Goal: Communication & Community: Share content

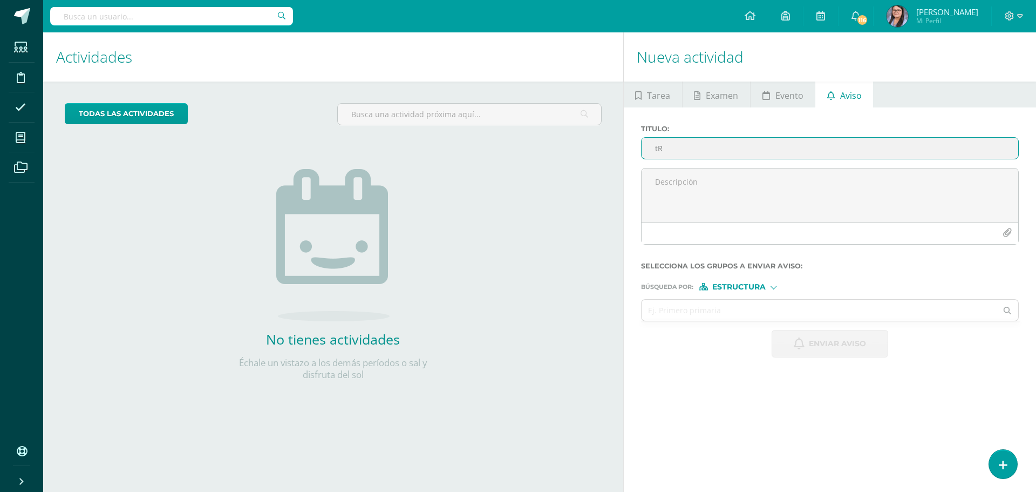
type input "t"
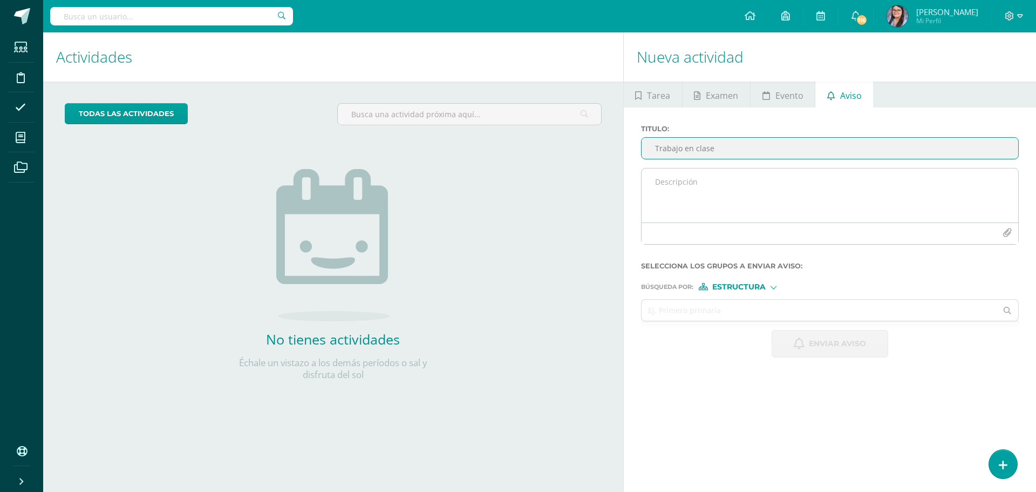
type input "Trabajo en clase"
click at [745, 205] on textarea at bounding box center [830, 195] width 377 height 54
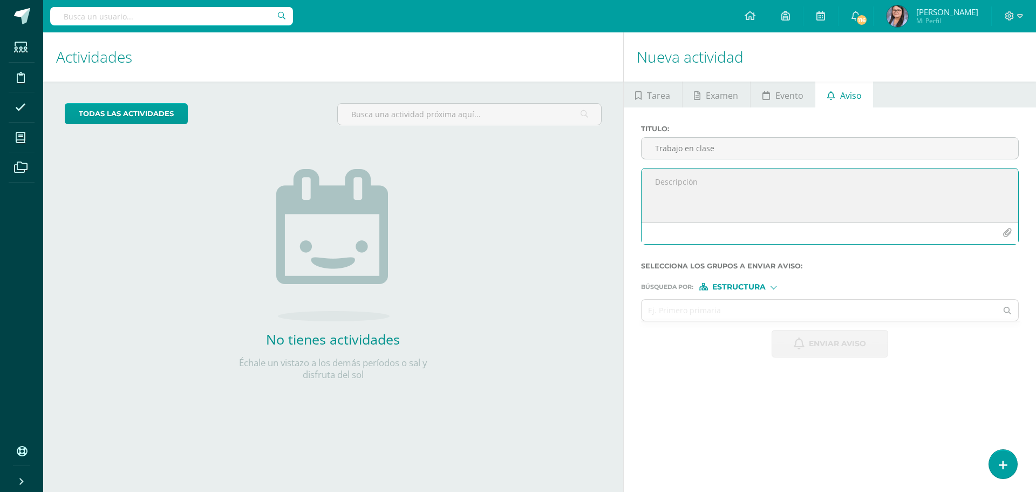
click at [740, 185] on textarea at bounding box center [830, 195] width 377 height 54
paste textarea "Apreciables padres de familia, reciban un cordial saludo. Por este medio se les…"
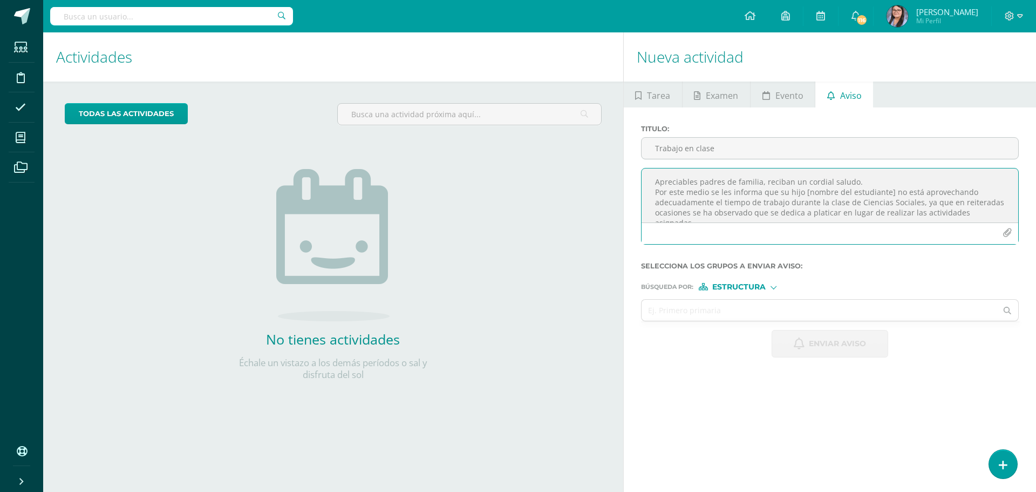
click at [890, 190] on textarea "Apreciables padres de familia, reciban un cordial saludo. Por este medio se les…" at bounding box center [830, 195] width 377 height 54
type textarea "Apreciables padres de familia, reciban un cordial saludo. Por este medio se les…"
click at [748, 282] on div "Búsqueda por : Estructura Estructura Persona" at bounding box center [830, 282] width 378 height 16
click at [749, 285] on span "Estructura" at bounding box center [738, 287] width 53 height 6
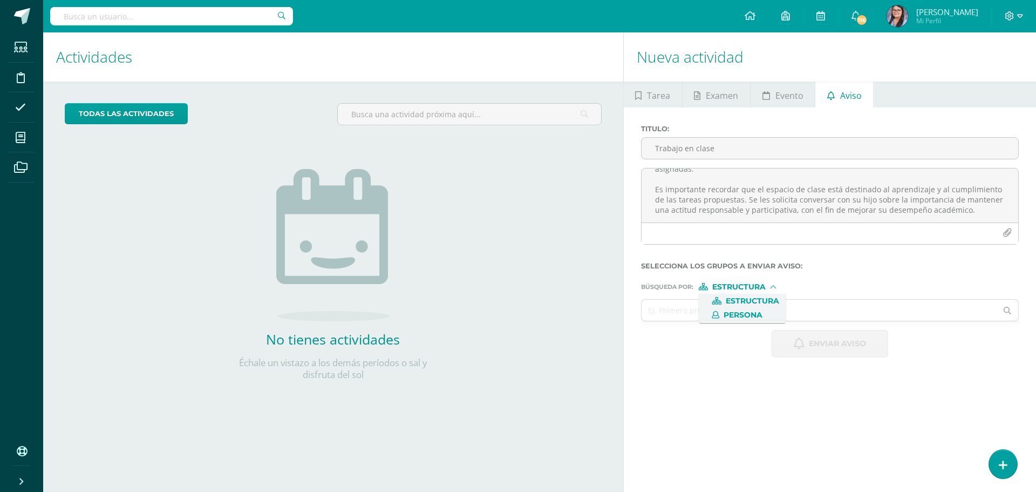
click at [738, 317] on span "Persona" at bounding box center [743, 315] width 39 height 6
click at [732, 316] on input "text" at bounding box center [820, 309] width 356 height 21
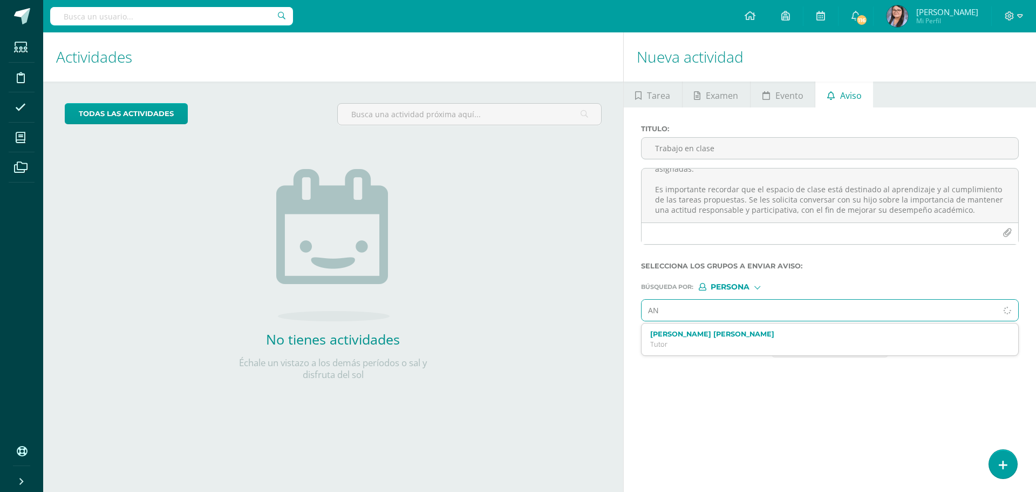
type input "A"
type input "[PERSON_NAME] AREV"
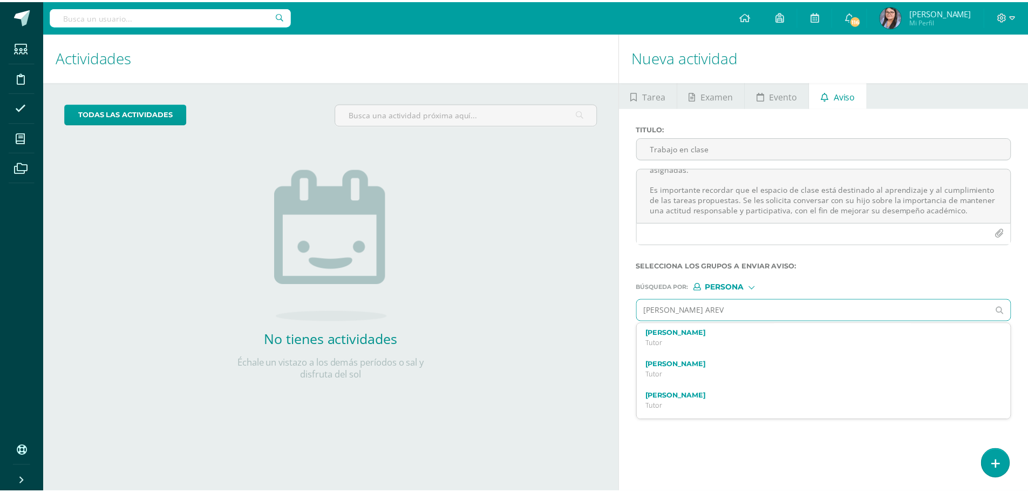
scroll to position [0, 0]
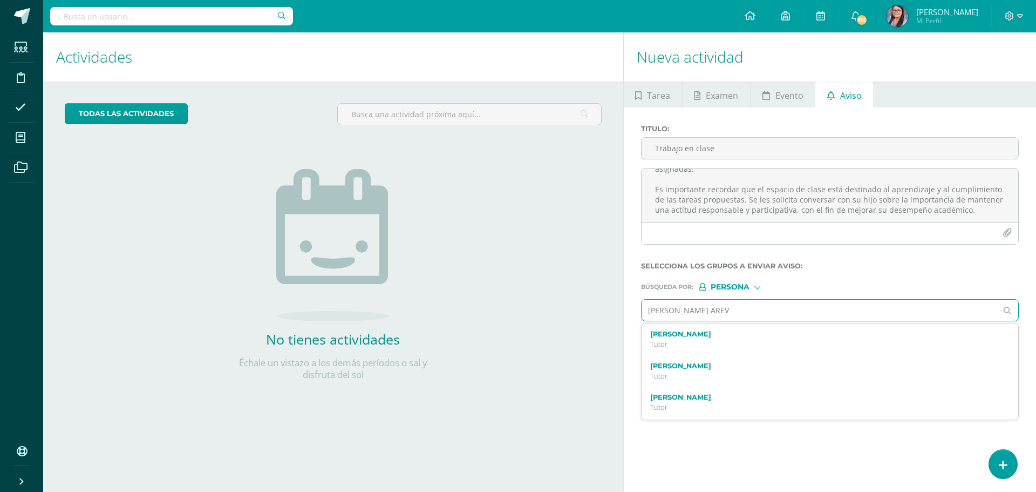
drag, startPoint x: 711, startPoint y: 304, endPoint x: 648, endPoint y: 315, distance: 64.1
click at [648, 315] on input "[PERSON_NAME] AREV" at bounding box center [820, 309] width 356 height 21
type input "[PERSON_NAME]"
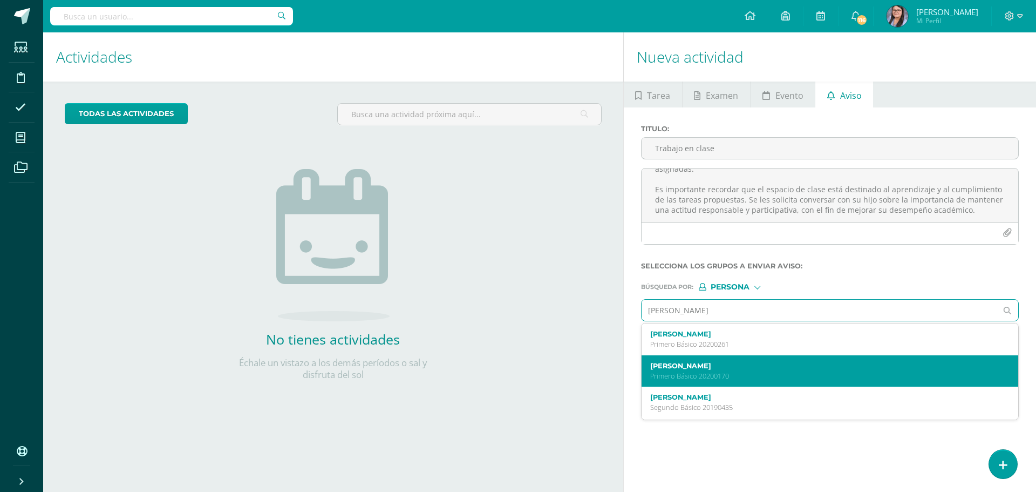
click at [691, 381] on div "[PERSON_NAME] Primero Básico 20200170" at bounding box center [830, 371] width 377 height 32
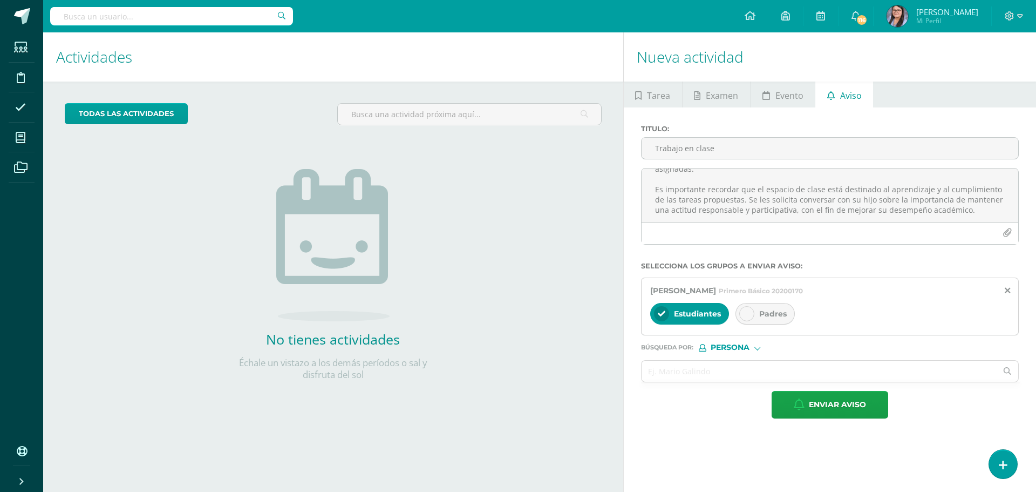
click at [762, 314] on span "Padres" at bounding box center [773, 314] width 28 height 10
click at [729, 370] on input "text" at bounding box center [820, 370] width 356 height 21
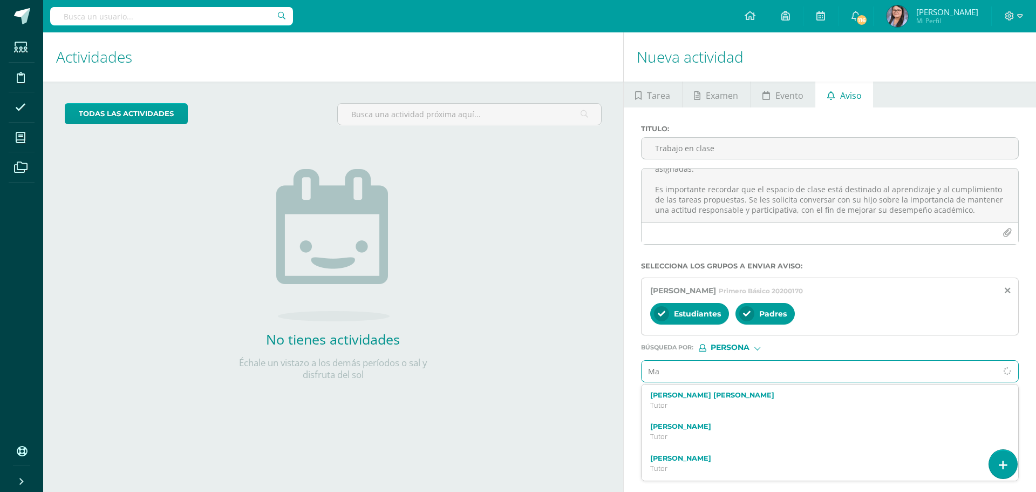
type input "M"
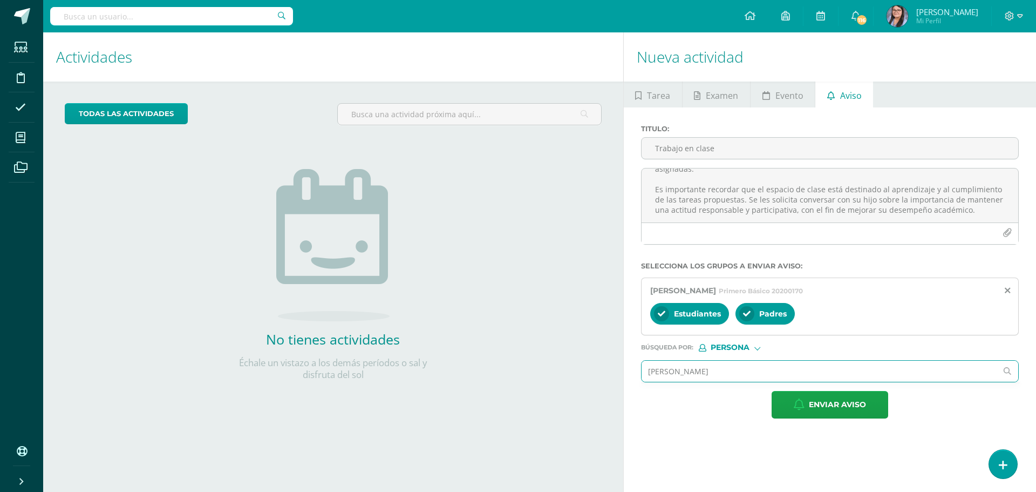
type input "[PERSON_NAME]"
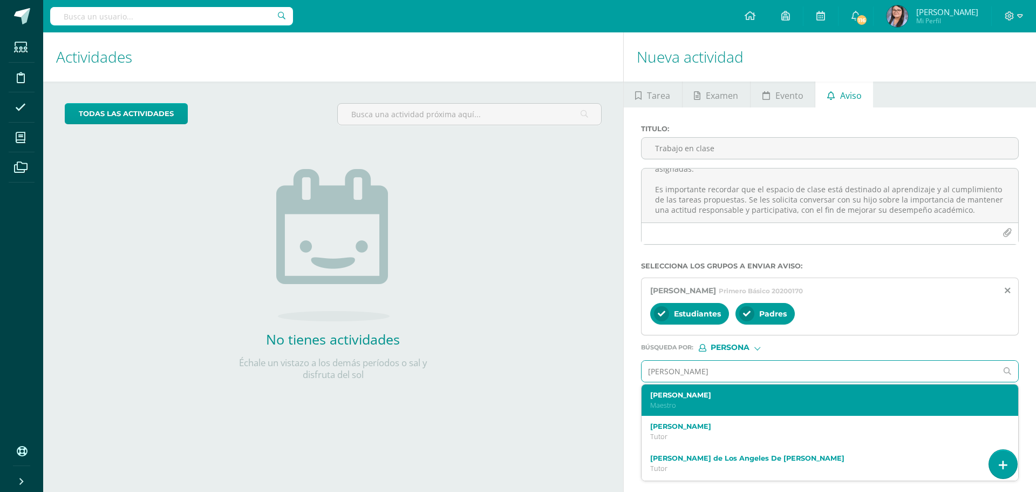
click at [720, 388] on div "[PERSON_NAME]" at bounding box center [830, 400] width 377 height 32
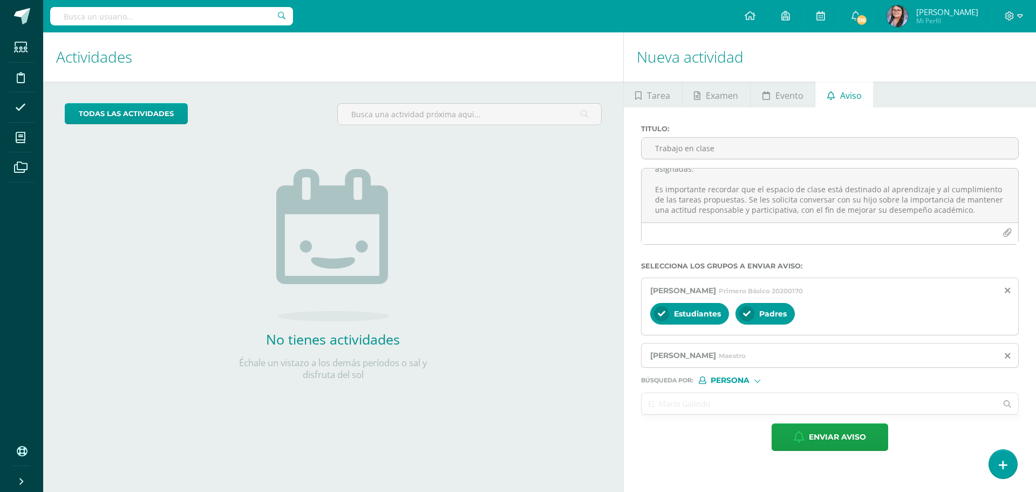
click at [740, 409] on input "text" at bounding box center [820, 403] width 356 height 21
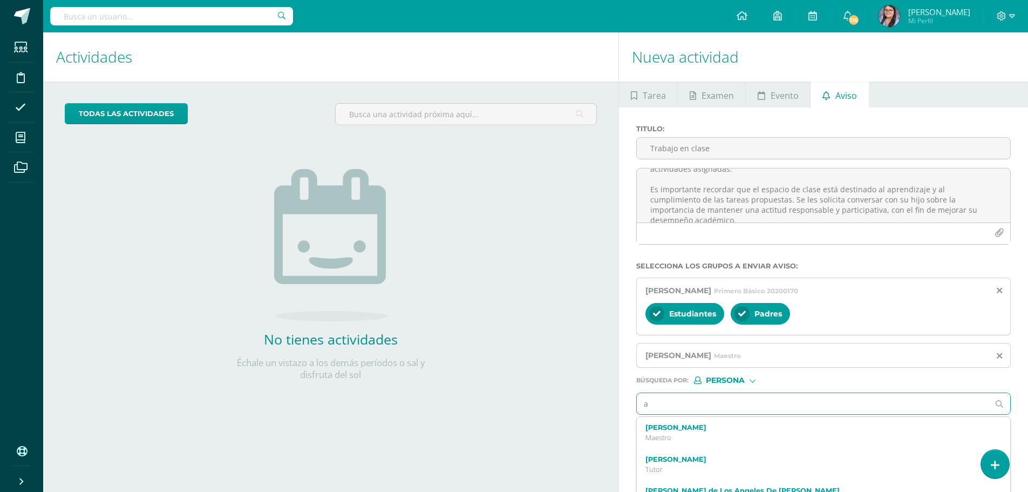
scroll to position [64, 0]
type input "[PERSON_NAME]"
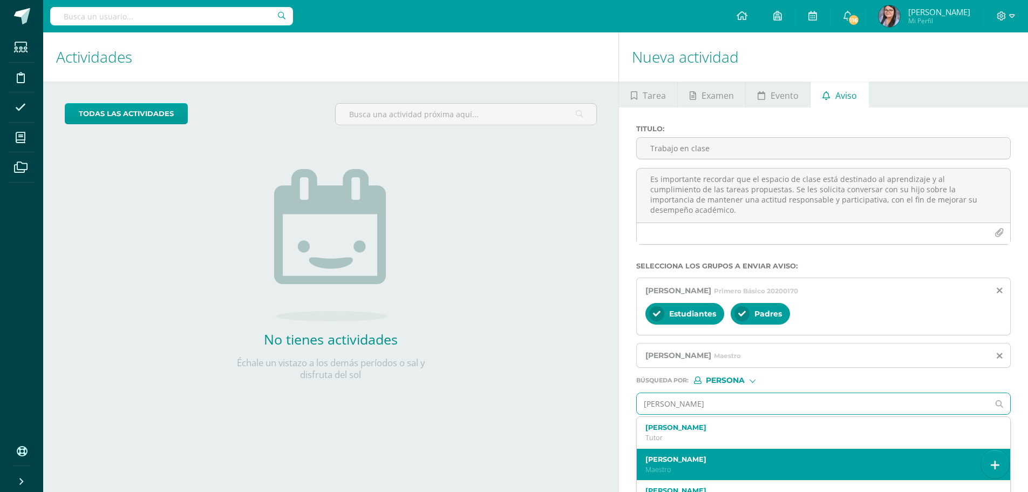
click at [732, 453] on div "[PERSON_NAME]" at bounding box center [823, 464] width 373 height 32
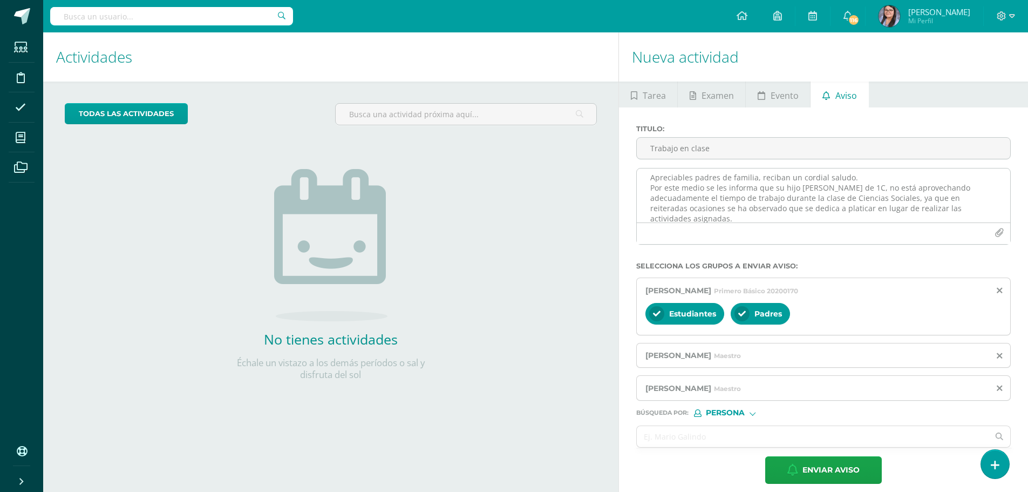
scroll to position [0, 0]
click at [712, 195] on textarea "Apreciables padres de familia, reciban un cordial saludo. Por este medio se les…" at bounding box center [823, 195] width 373 height 54
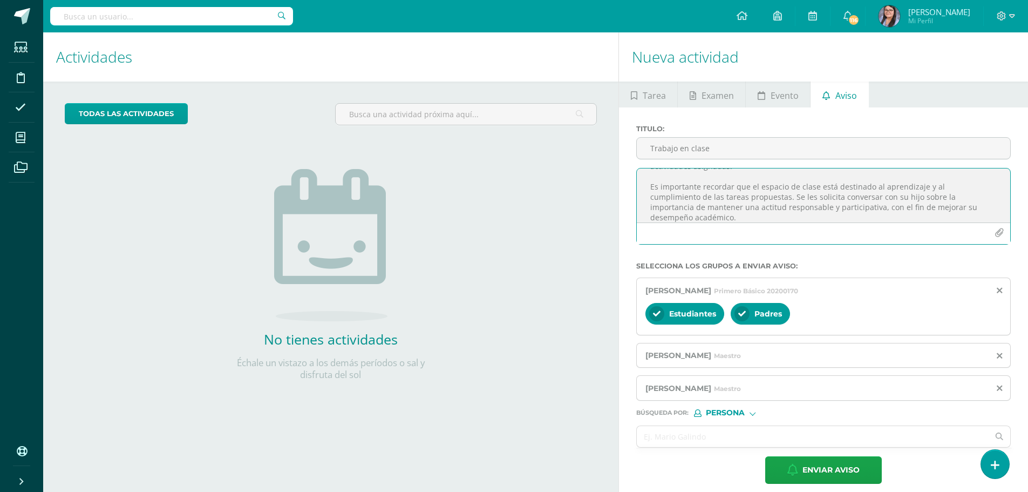
scroll to position [67, 0]
click at [894, 219] on textarea "Apreciables padres de familia, reciban un cordial saludo. Por este medio se les…" at bounding box center [823, 195] width 373 height 54
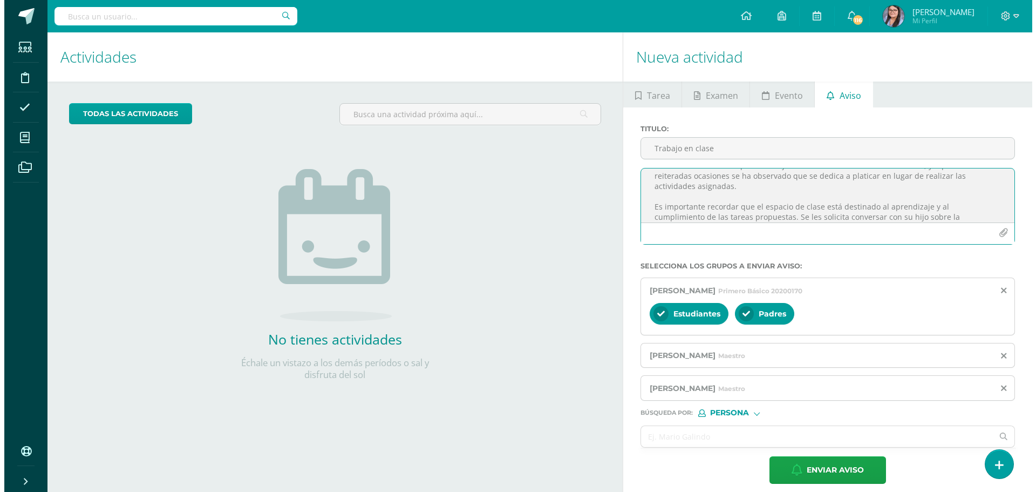
scroll to position [0, 0]
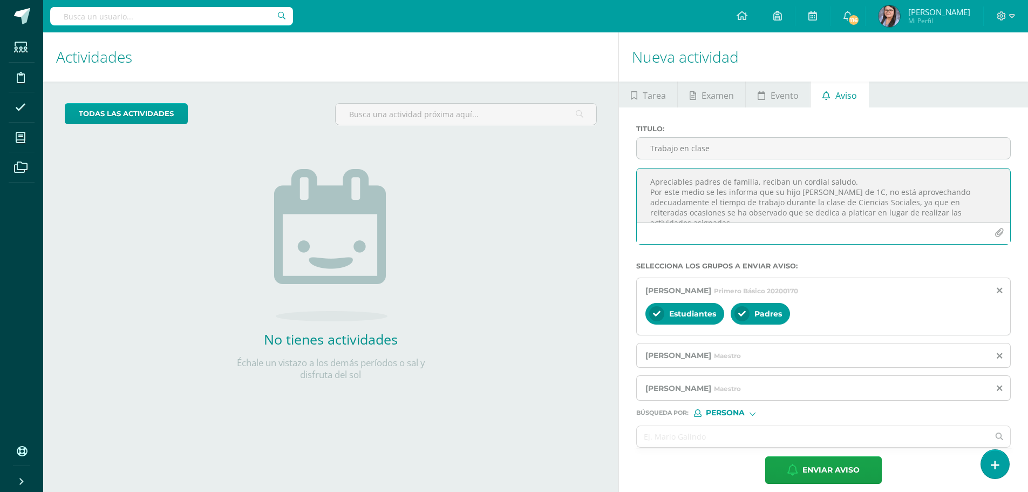
drag, startPoint x: 725, startPoint y: 215, endPoint x: 647, endPoint y: 162, distance: 94.4
click at [647, 162] on div "Titulo : Trabajo en clase Apreciables padres de familia, reciban un cordial sal…" at bounding box center [823, 189] width 383 height 128
type textarea "Apreciables padres de familia, reciban un cordial saludo. Por este medio se les…"
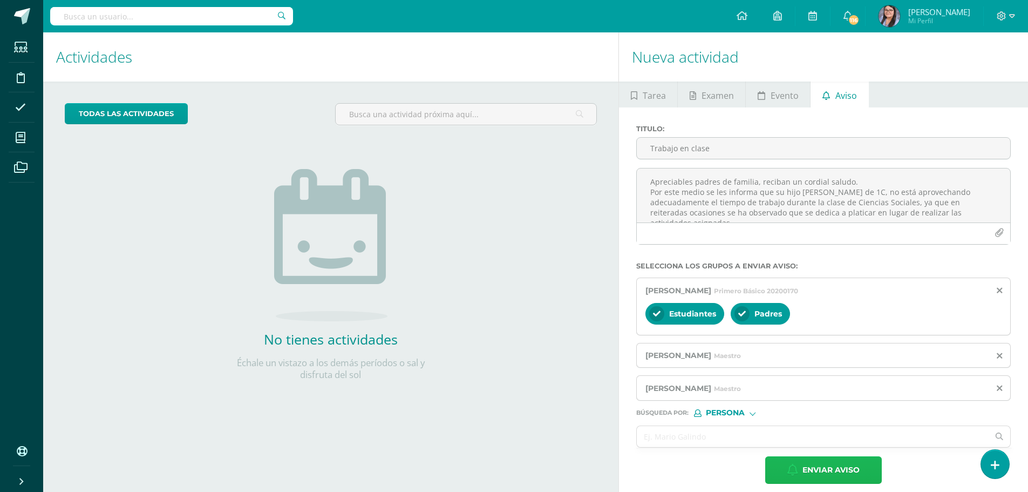
click at [828, 471] on span "Enviar aviso" at bounding box center [830, 470] width 57 height 26
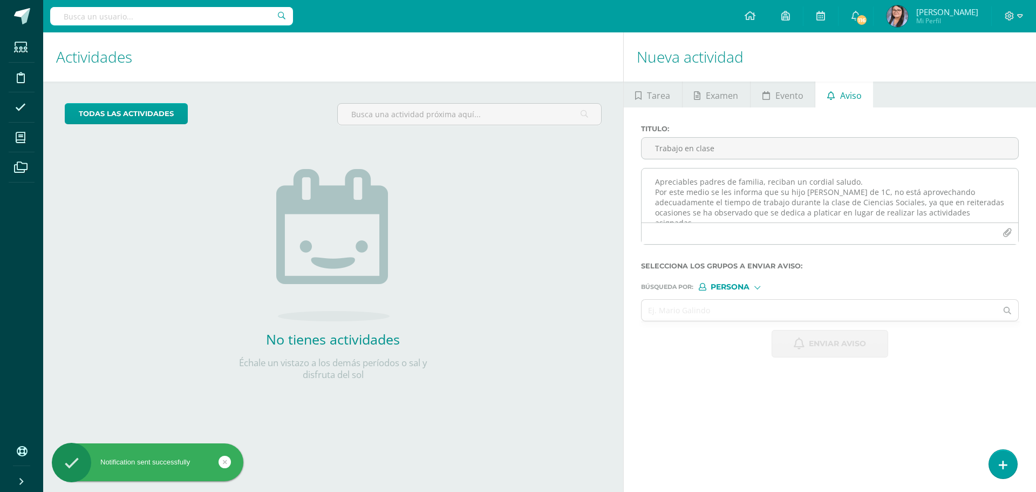
click at [769, 183] on textarea "Apreciables padres de familia, reciban un cordial saludo. Por este medio se les…" at bounding box center [830, 195] width 377 height 54
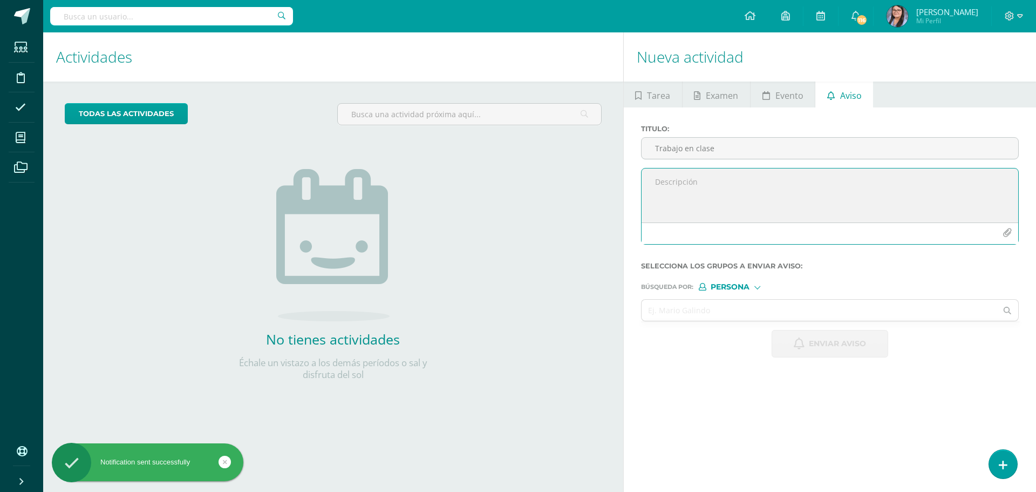
paste textarea "Apreciables padres de familia, reciban un cordial saludo. Por este medio se les…"
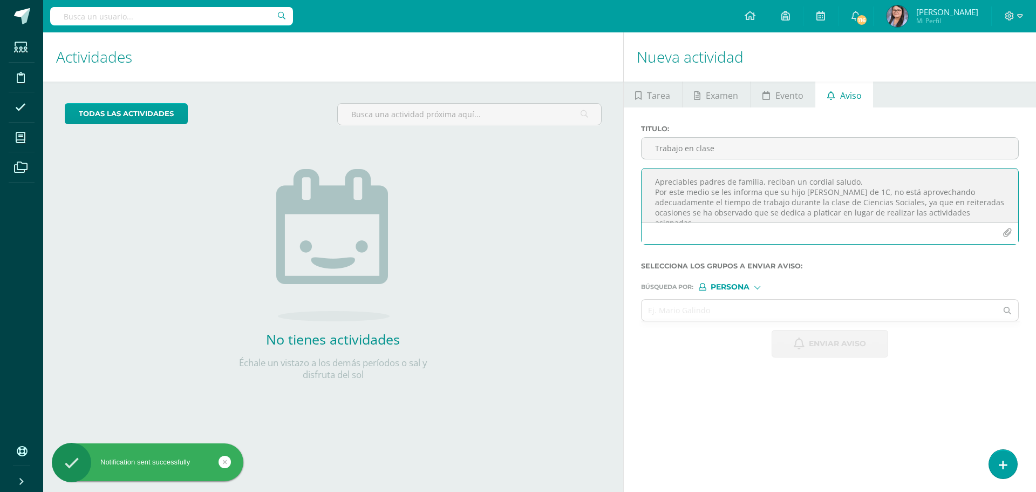
scroll to position [77, 0]
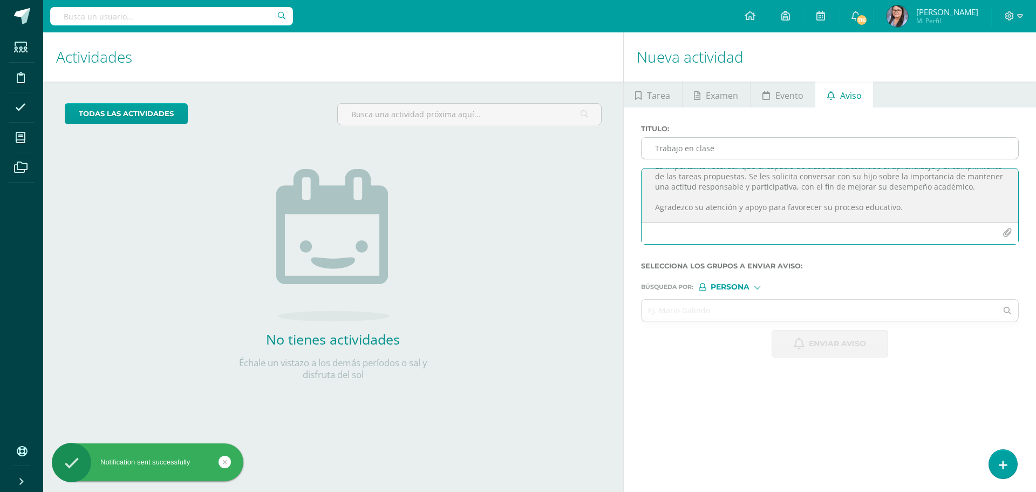
type textarea "Apreciables padres de familia, reciban un cordial saludo. Por este medio se les…"
click at [766, 151] on input "Trabajo en clase" at bounding box center [830, 148] width 377 height 21
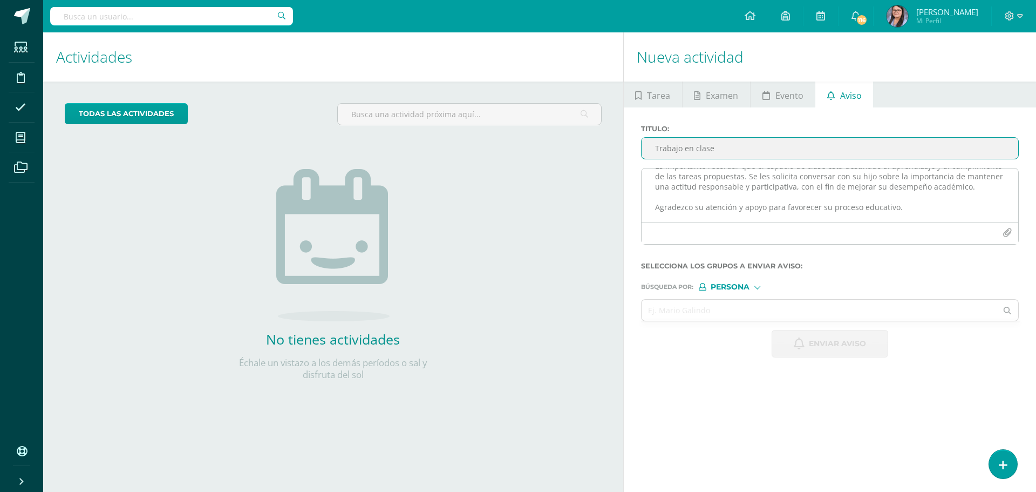
type input "Trabajo en clase"
click at [802, 174] on textarea "Apreciables padres de familia, reciban un cordial saludo. Por este medio se les…" at bounding box center [830, 195] width 377 height 54
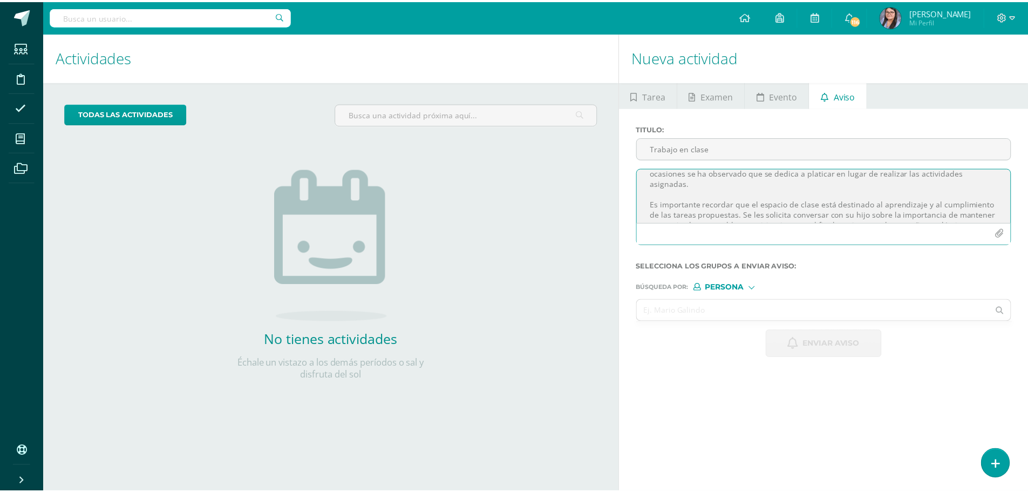
scroll to position [0, 0]
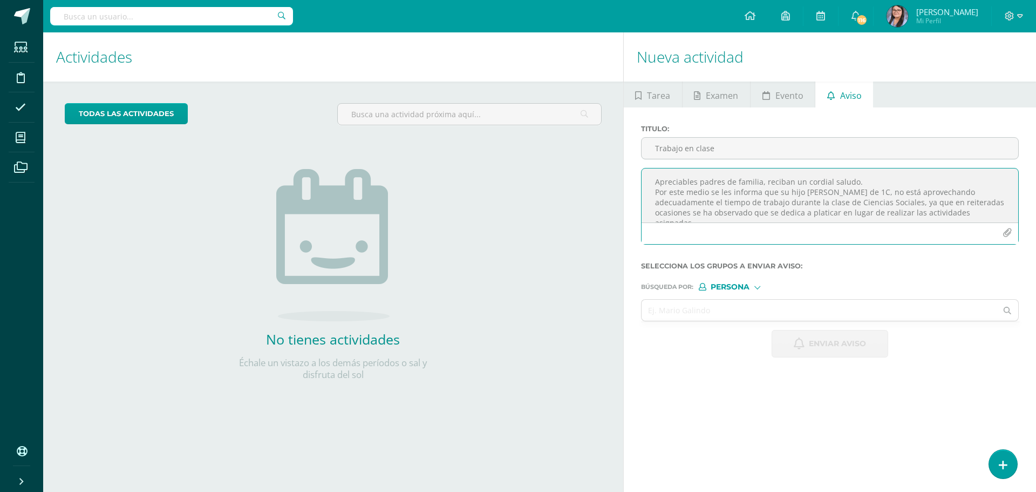
click at [855, 191] on textarea "Apreciables padres de familia, reciban un cordial saludo. Por este medio se les…" at bounding box center [830, 195] width 377 height 54
type textarea "Apreciables padres de familia, reciban un cordial saludo. Por este medio se les…"
click at [747, 301] on input "text" at bounding box center [820, 309] width 356 height 21
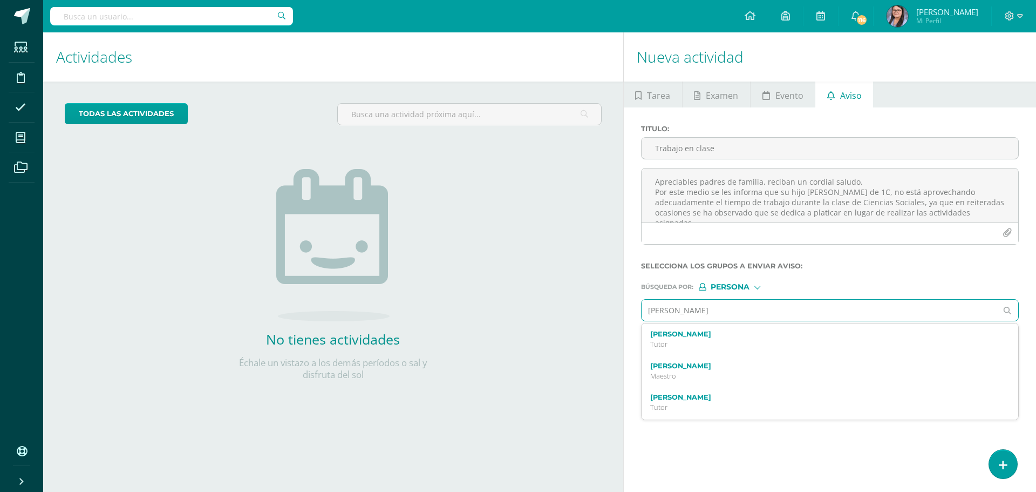
type input "[PERSON_NAME]"
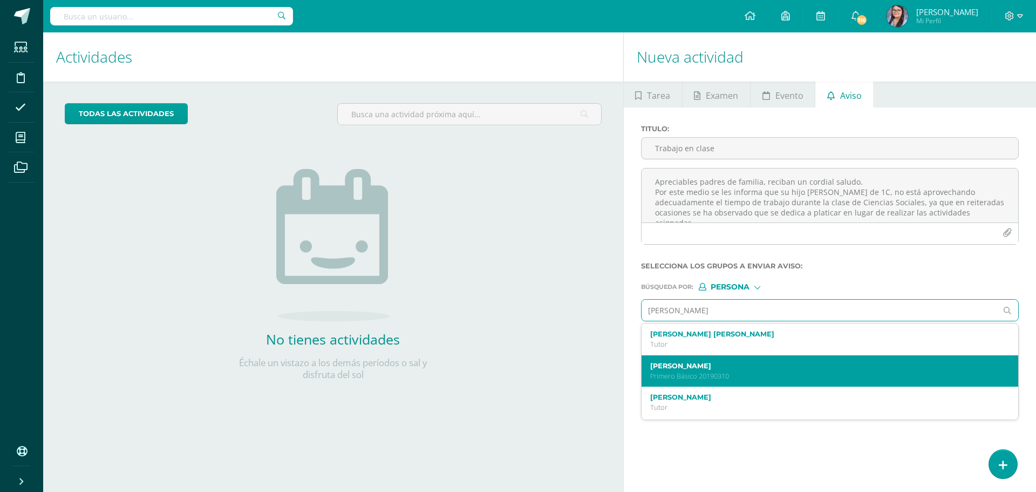
click at [743, 372] on p "Primero Básico 20190310" at bounding box center [822, 375] width 344 height 9
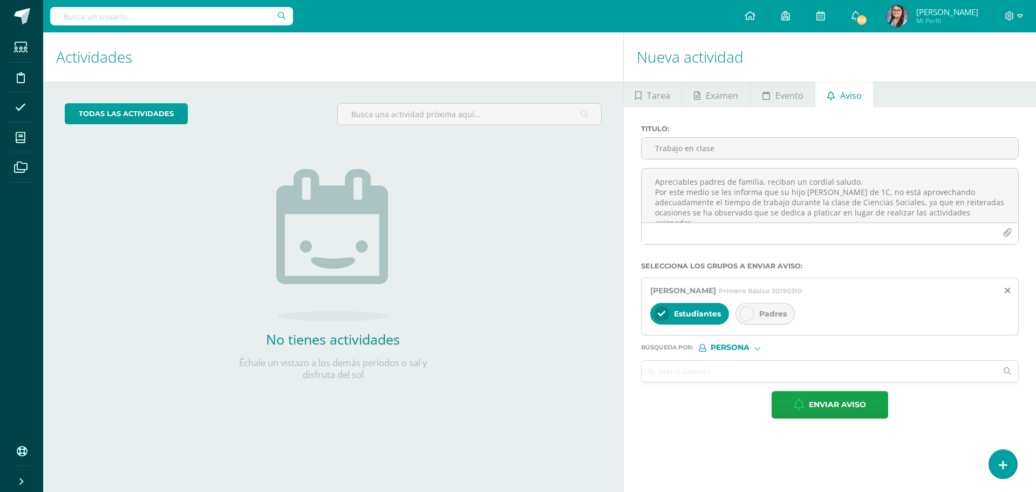
click at [766, 312] on span "Padres" at bounding box center [773, 314] width 28 height 10
click at [756, 379] on input "text" at bounding box center [820, 370] width 356 height 21
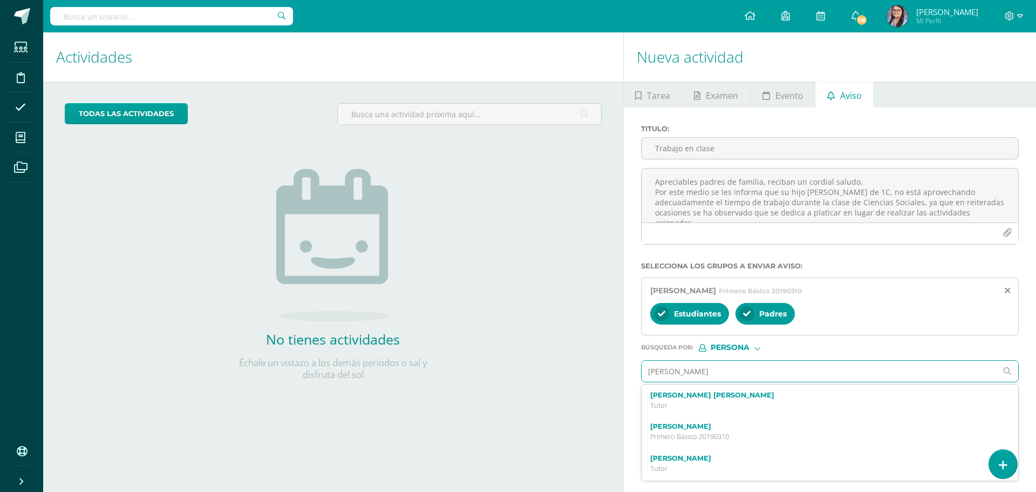
type input "[PERSON_NAME]"
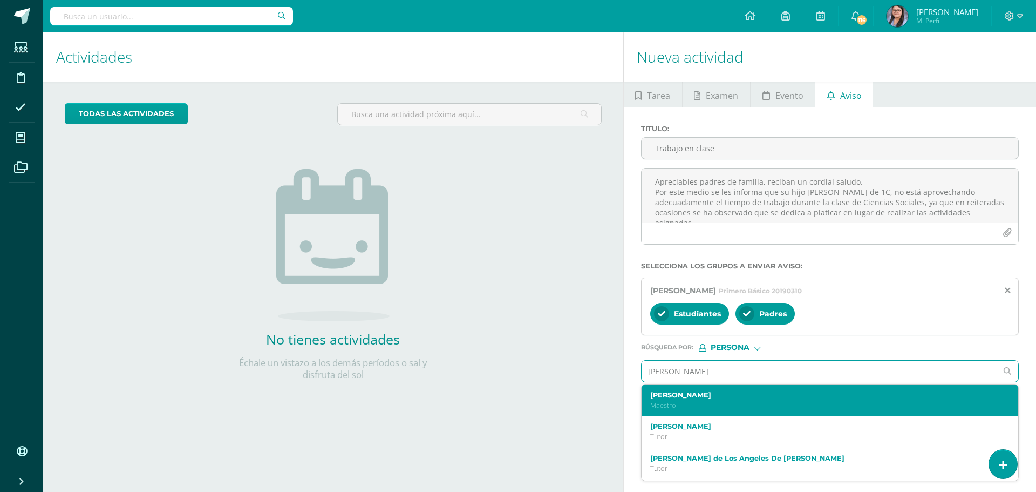
click at [753, 384] on div "[PERSON_NAME]" at bounding box center [830, 400] width 377 height 32
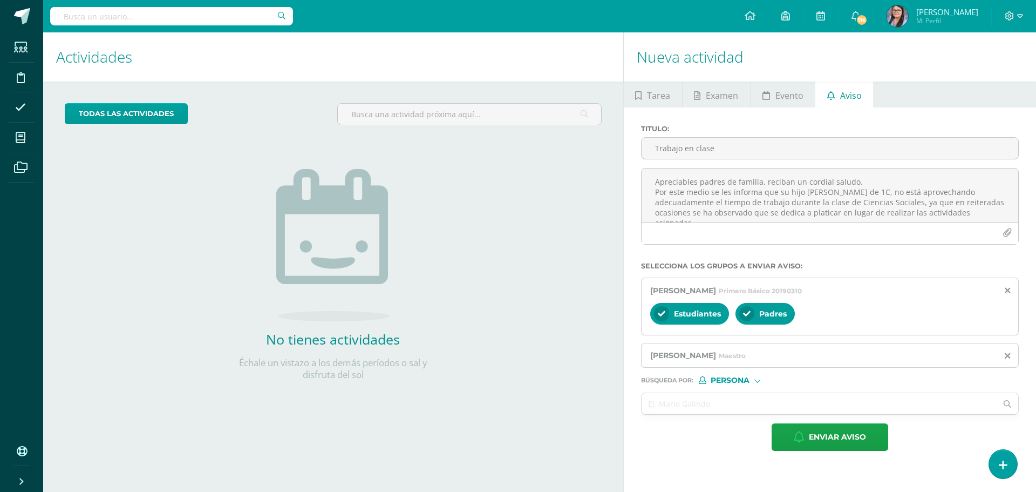
click at [753, 391] on form "Titulo : Trabajo en clase Apreciables padres de familia, reciban un cordial sal…" at bounding box center [830, 288] width 378 height 326
click at [753, 394] on input "text" at bounding box center [820, 403] width 356 height 21
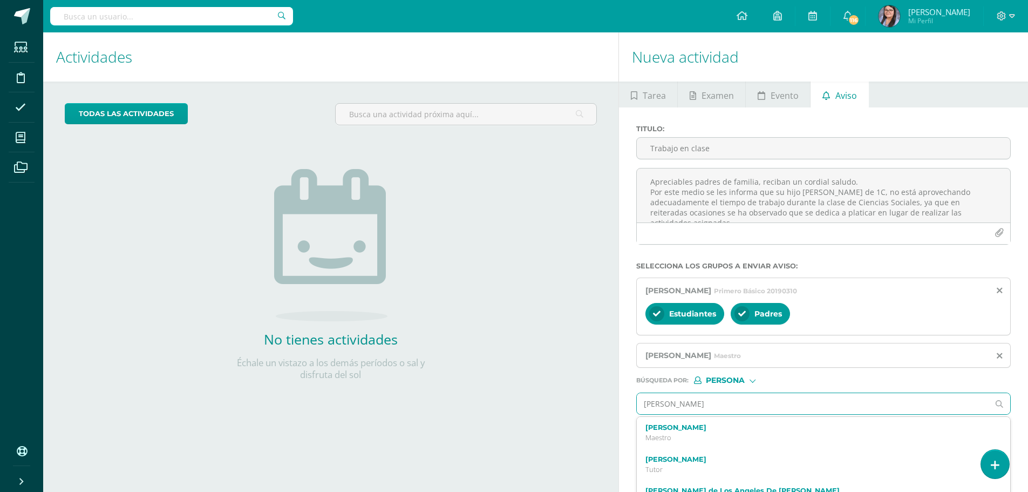
type input "[PERSON_NAME]"
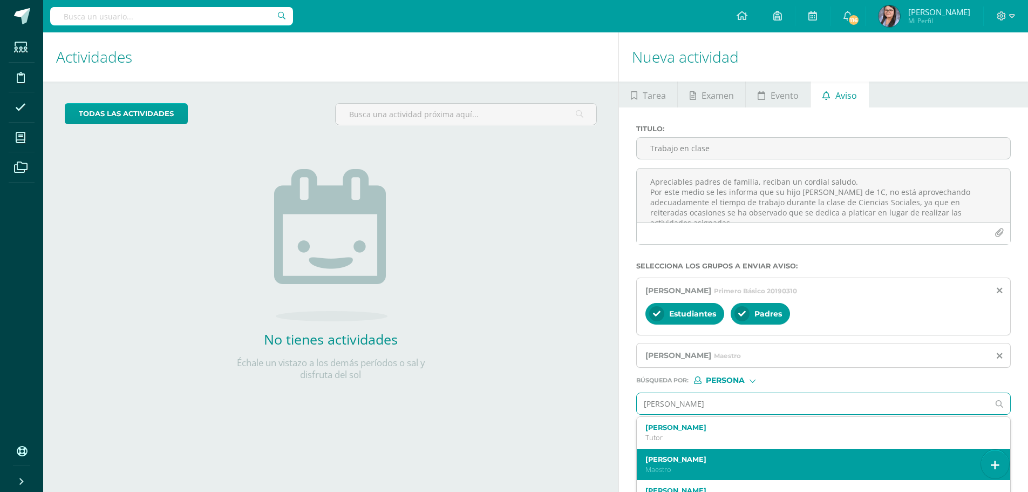
click at [736, 460] on label "[PERSON_NAME]" at bounding box center [815, 459] width 341 height 8
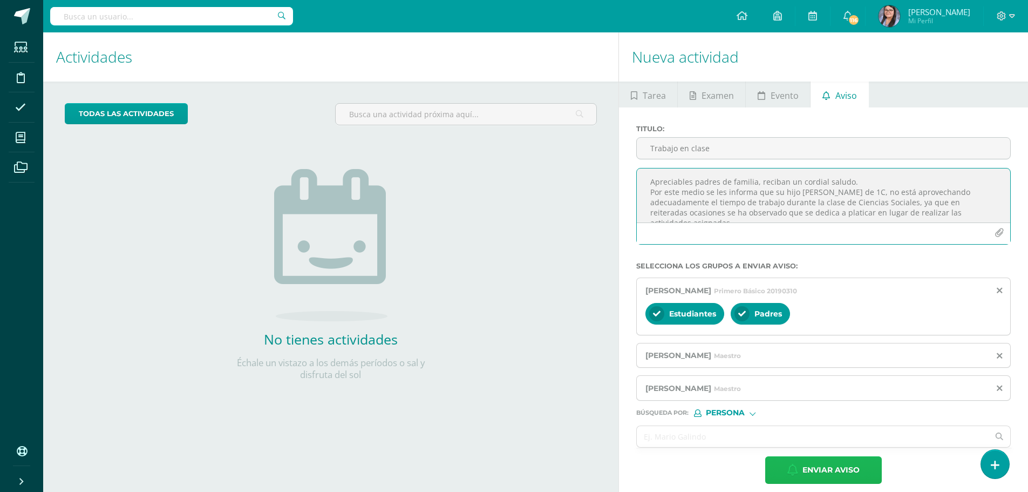
click at [811, 468] on span "Enviar aviso" at bounding box center [830, 470] width 57 height 26
